Goal: Information Seeking & Learning: Learn about a topic

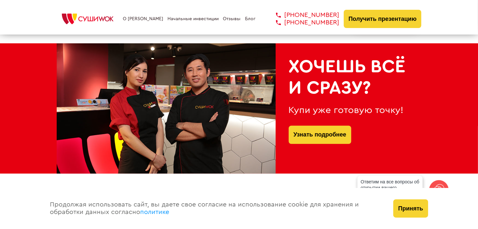
scroll to position [261, 0]
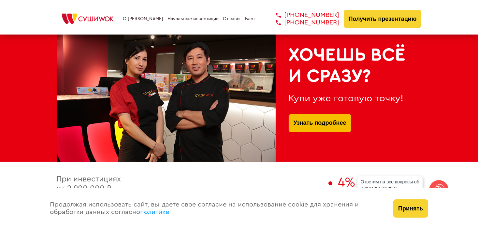
click at [310, 118] on link "Узнать подробнее" at bounding box center [320, 123] width 53 height 18
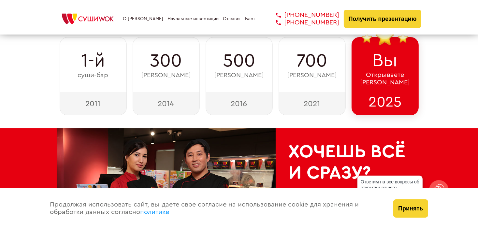
scroll to position [196, 0]
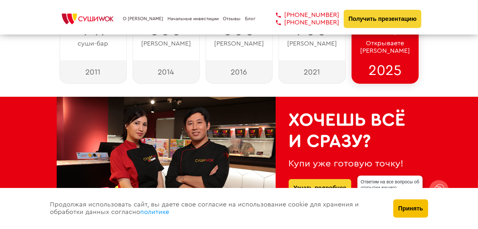
click at [411, 205] on button "Принять" at bounding box center [410, 209] width 35 height 18
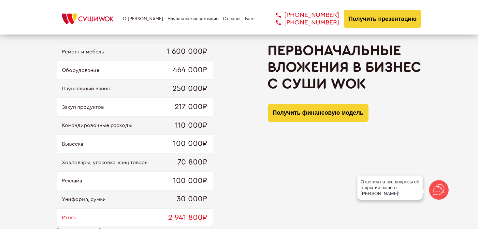
scroll to position [619, 0]
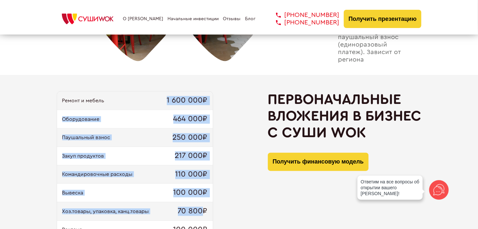
drag, startPoint x: 146, startPoint y: 98, endPoint x: 205, endPoint y: 213, distance: 129.2
click at [205, 213] on div "Ремонт и мебель 1 600 000₽ Оборудование 464 000₽ Паушальный взнос 250 000₽ Заку…" at bounding box center [135, 183] width 156 height 185
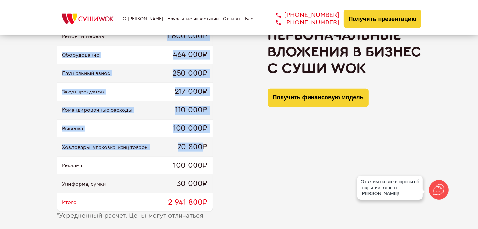
scroll to position [685, 0]
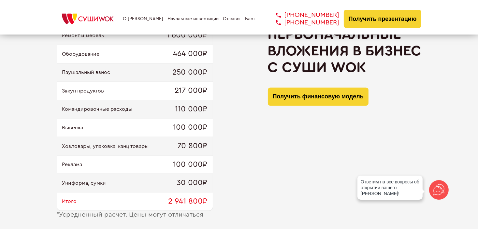
click at [148, 195] on div "Итого 2 941 800₽" at bounding box center [135, 202] width 156 height 19
click at [135, 164] on div "Реклама 100 000₽" at bounding box center [135, 165] width 156 height 19
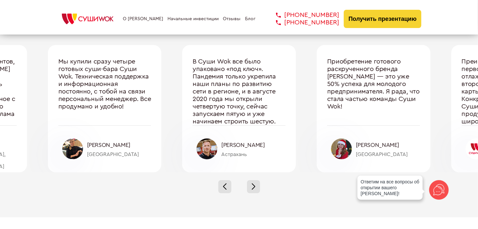
scroll to position [2217, 0]
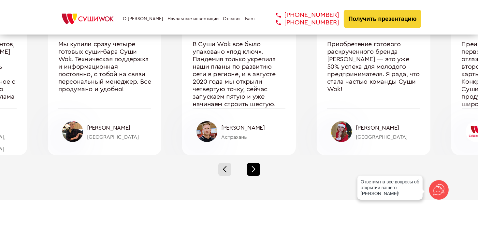
click at [258, 173] on div at bounding box center [253, 169] width 13 height 13
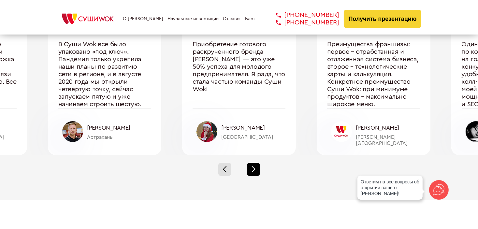
click at [252, 170] on span at bounding box center [254, 171] width 4 height 4
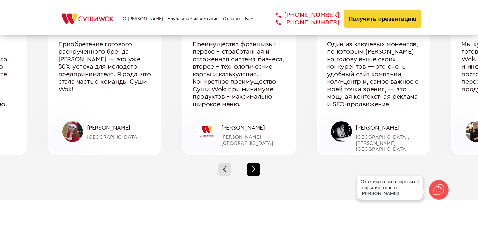
click at [252, 170] on span at bounding box center [254, 171] width 4 height 4
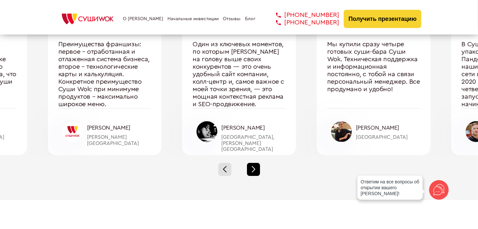
click at [252, 170] on span at bounding box center [254, 171] width 4 height 4
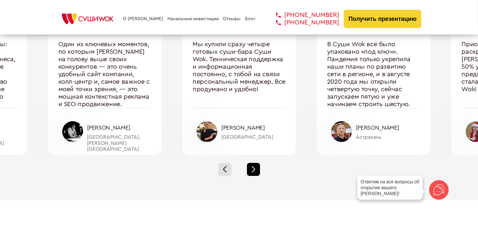
click at [252, 170] on span at bounding box center [254, 171] width 4 height 4
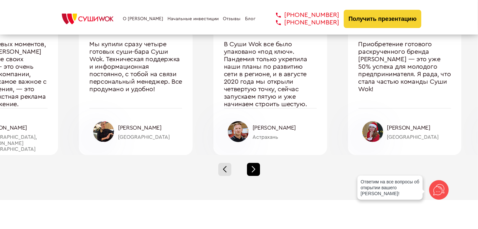
click at [252, 170] on span at bounding box center [254, 171] width 4 height 4
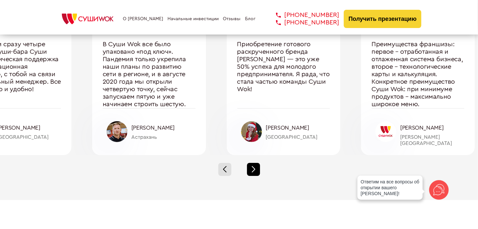
click at [252, 170] on span at bounding box center [254, 171] width 4 height 4
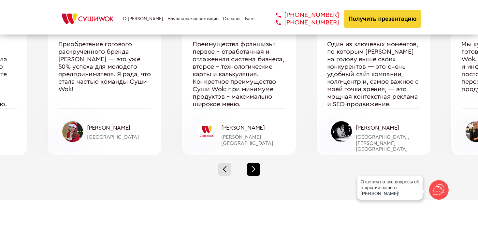
click at [252, 170] on span at bounding box center [254, 171] width 4 height 4
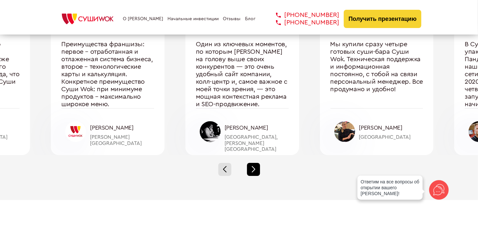
click at [252, 170] on span at bounding box center [254, 171] width 4 height 4
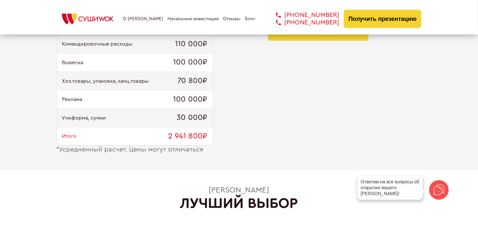
scroll to position [554, 0]
